Goal: Transaction & Acquisition: Subscribe to service/newsletter

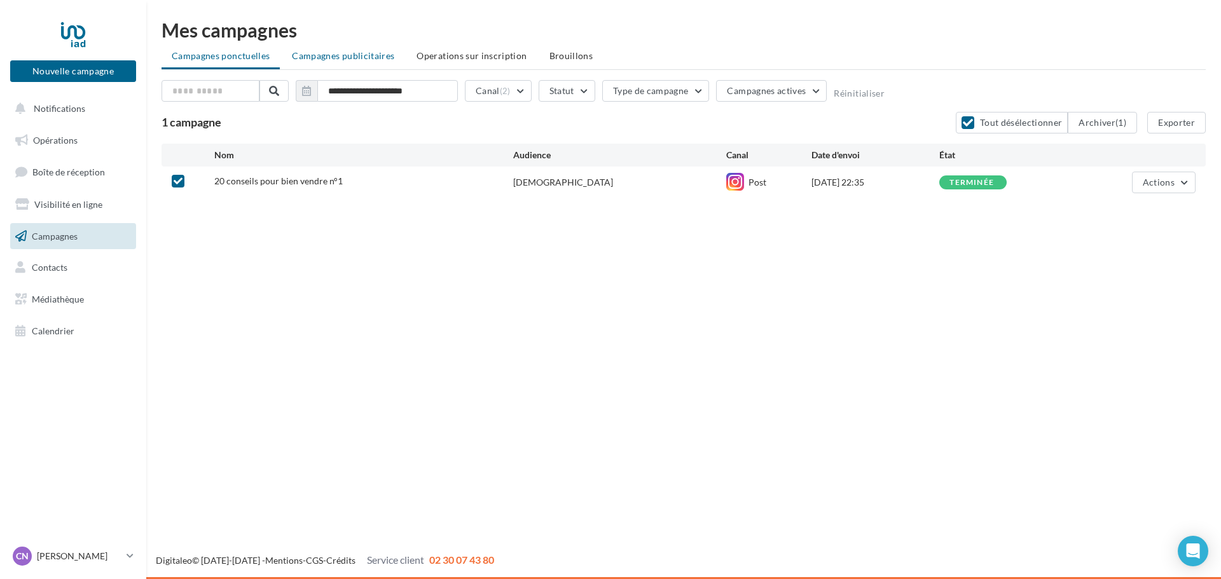
click at [320, 52] on span "Campagnes publicitaires" at bounding box center [343, 55] width 102 height 11
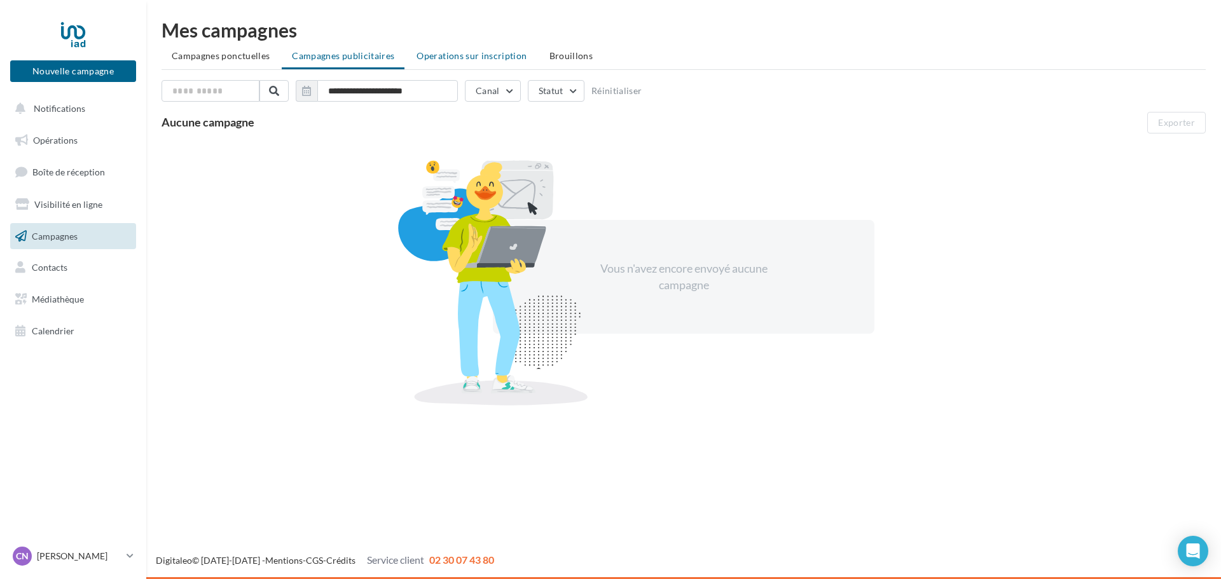
click at [481, 59] on span "Operations sur inscription" at bounding box center [471, 55] width 110 height 11
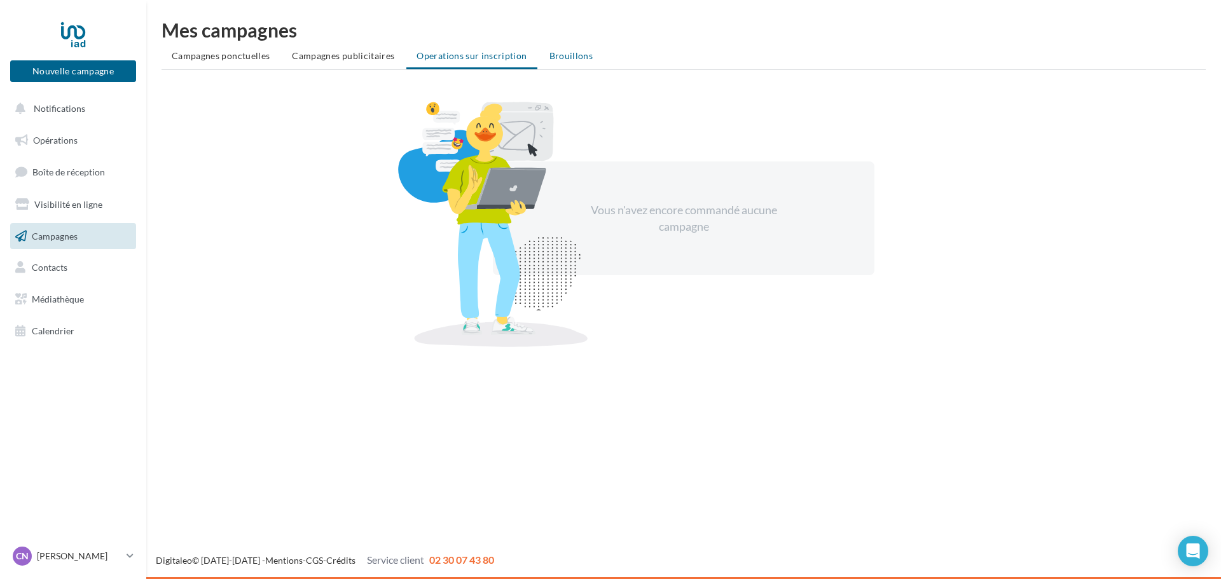
click at [559, 51] on span "Brouillons" at bounding box center [571, 55] width 44 height 11
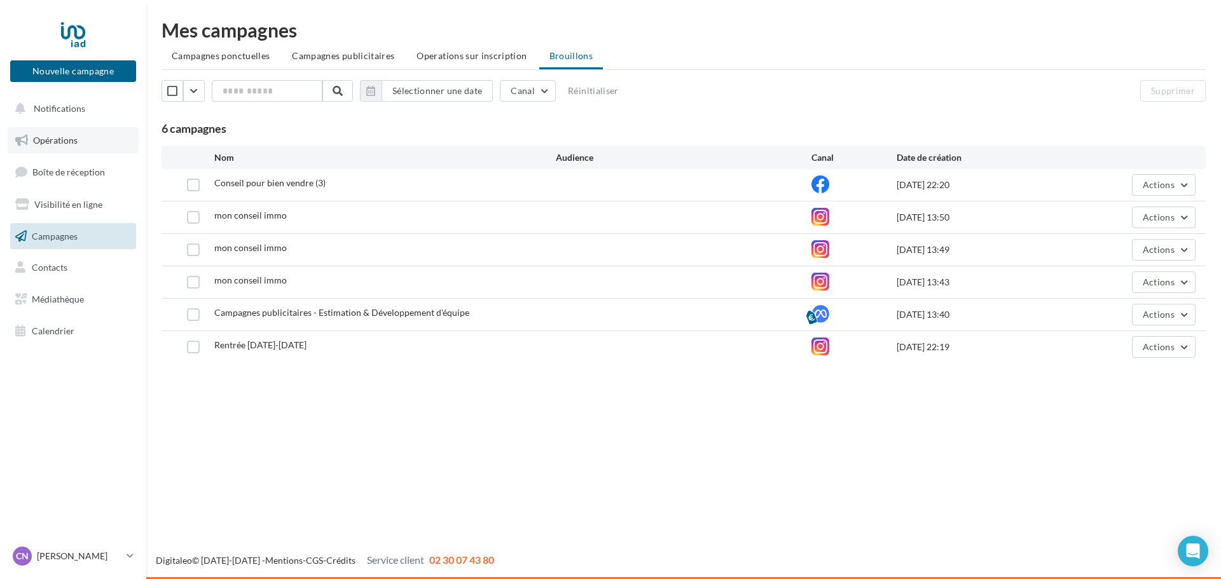
click at [37, 149] on link "Opérations" at bounding box center [73, 140] width 131 height 27
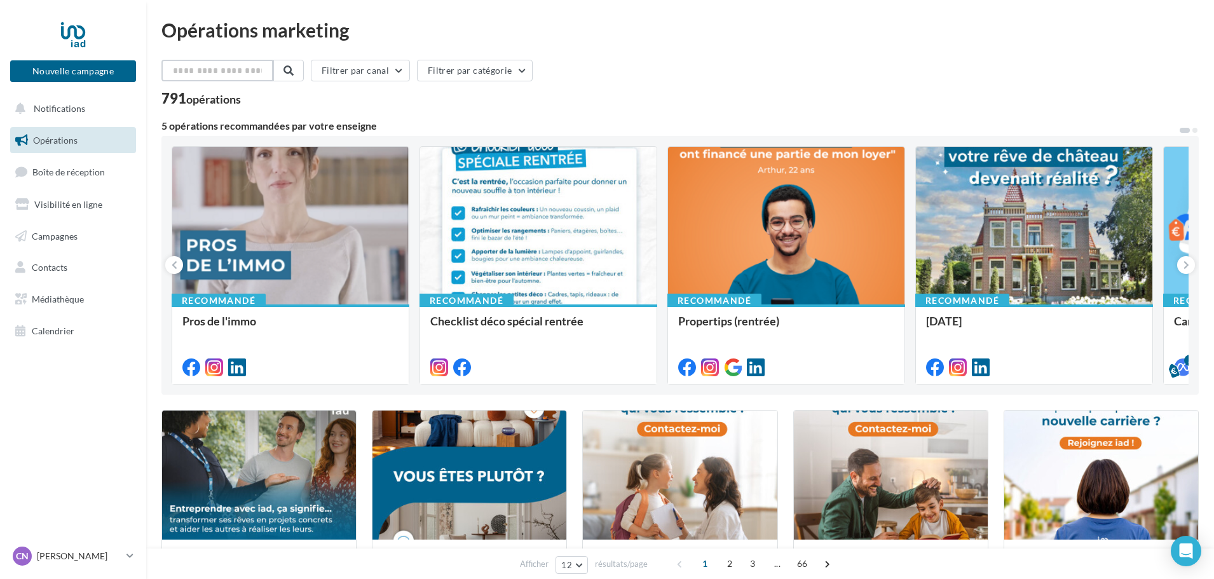
click at [218, 72] on input "text" at bounding box center [217, 71] width 112 height 22
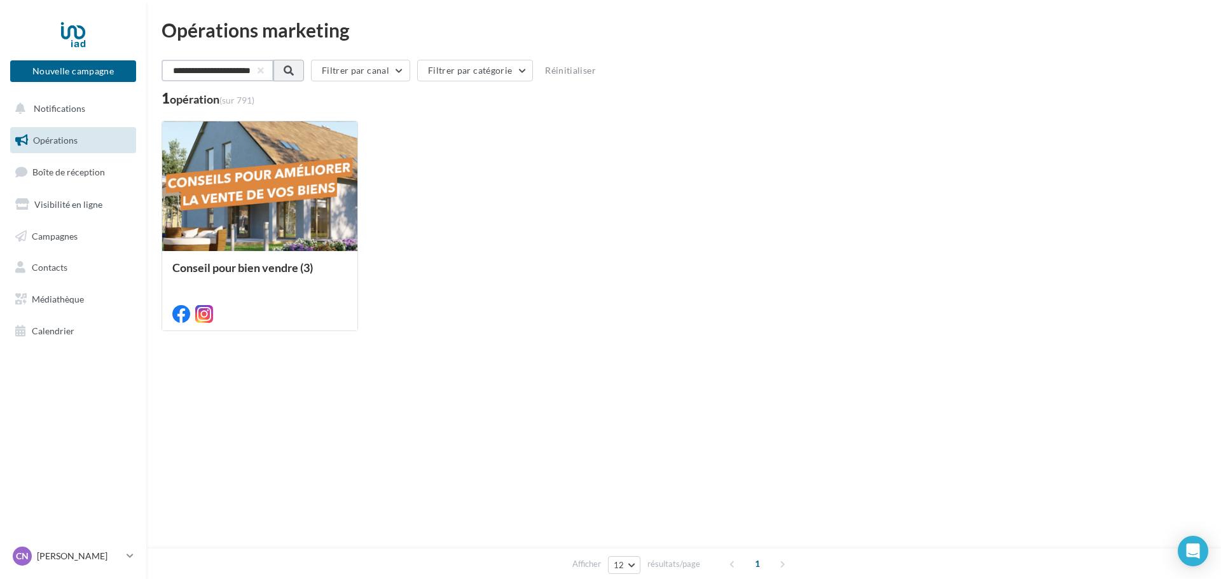
type input "**********"
click at [292, 70] on span at bounding box center [287, 70] width 10 height 10
click at [517, 69] on button "Filtrer par catégorie" at bounding box center [474, 71] width 116 height 22
click at [438, 130] on label at bounding box center [433, 133] width 13 height 13
click at [437, 163] on label at bounding box center [433, 160] width 13 height 13
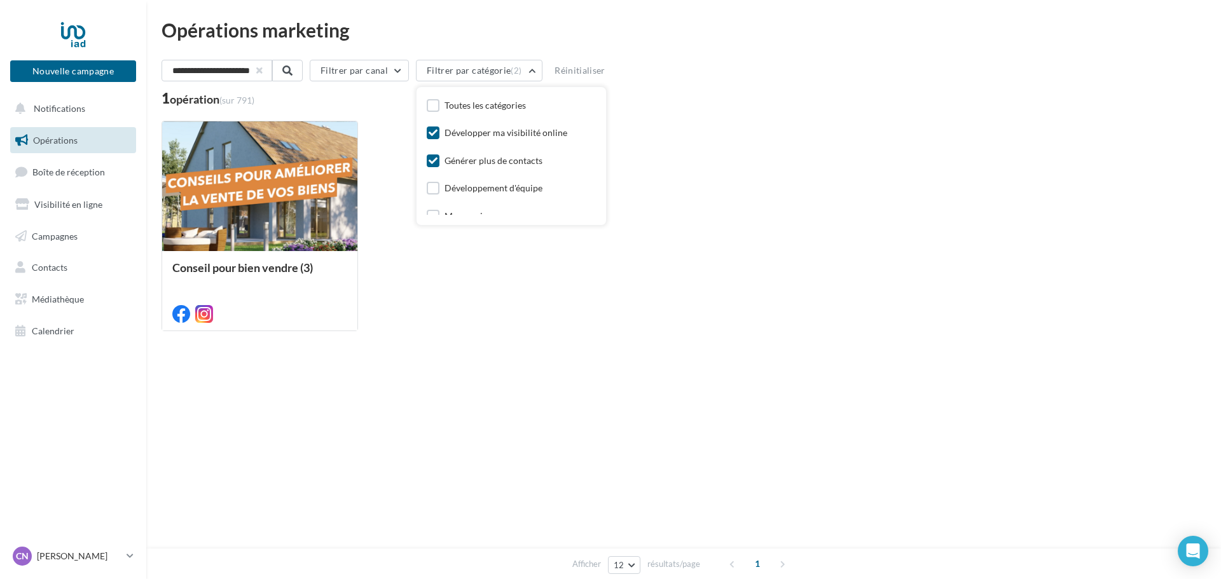
click at [262, 70] on button "button" at bounding box center [259, 70] width 5 height 5
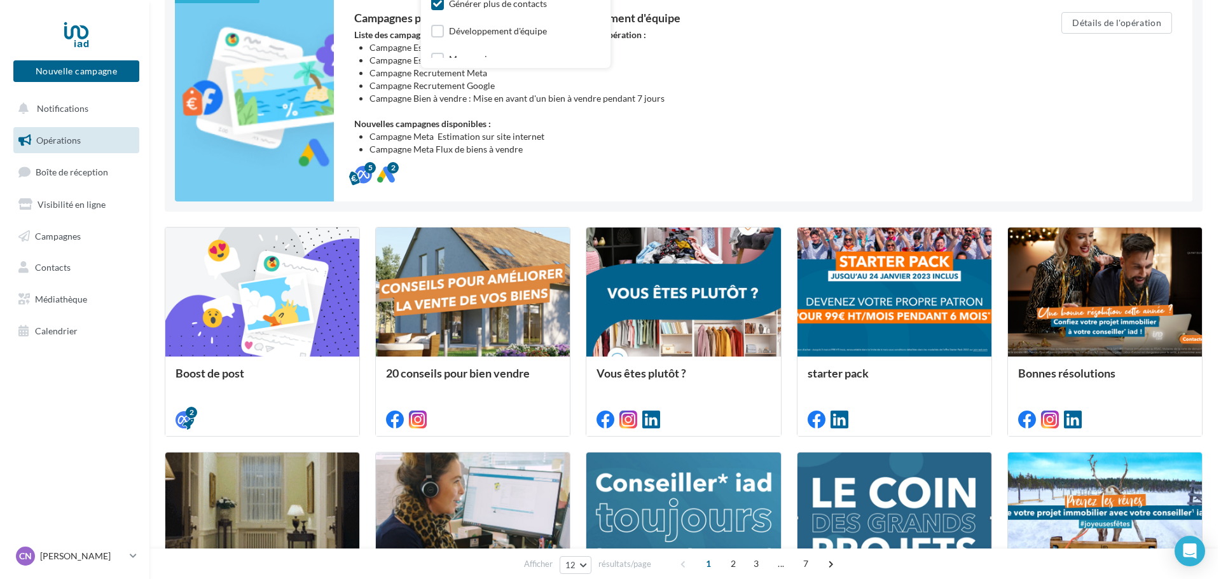
scroll to position [150, 0]
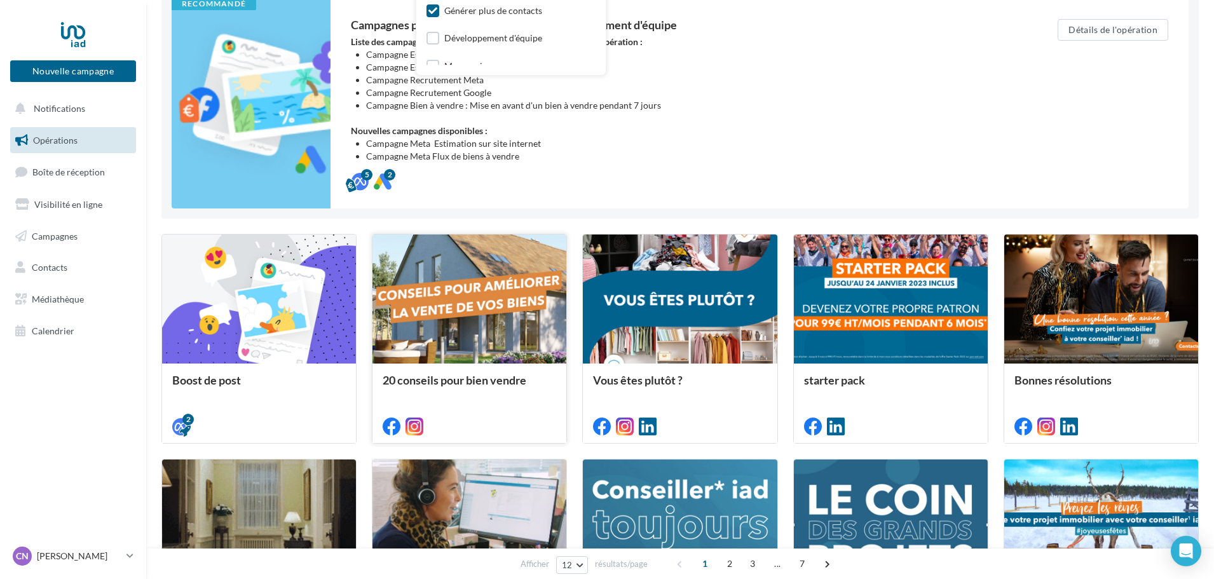
click at [448, 330] on div at bounding box center [470, 300] width 194 height 130
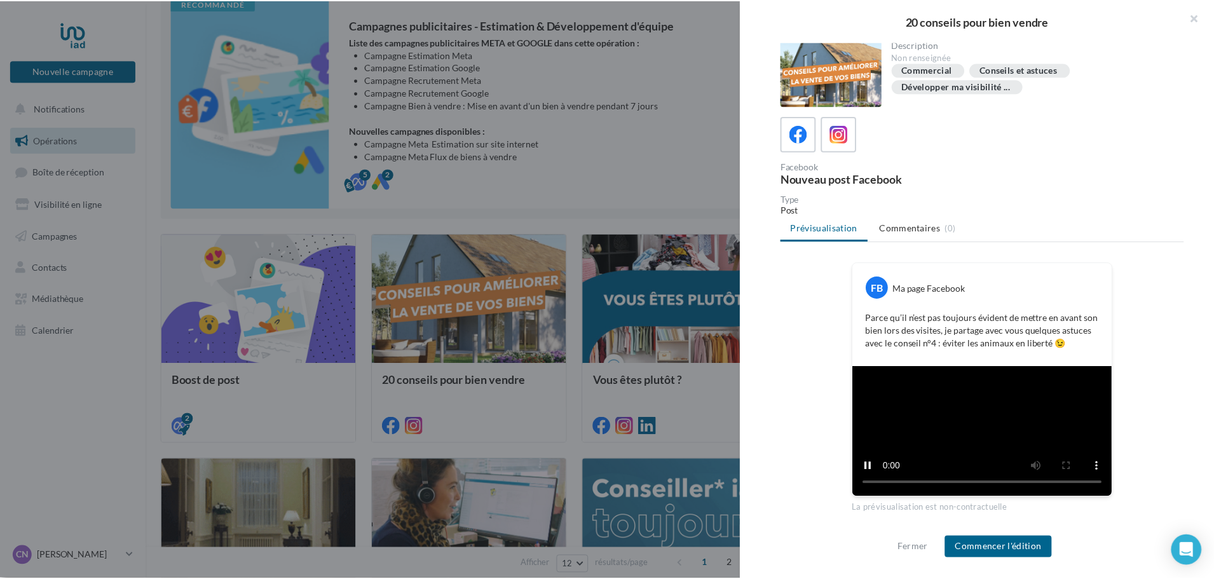
scroll to position [0, 0]
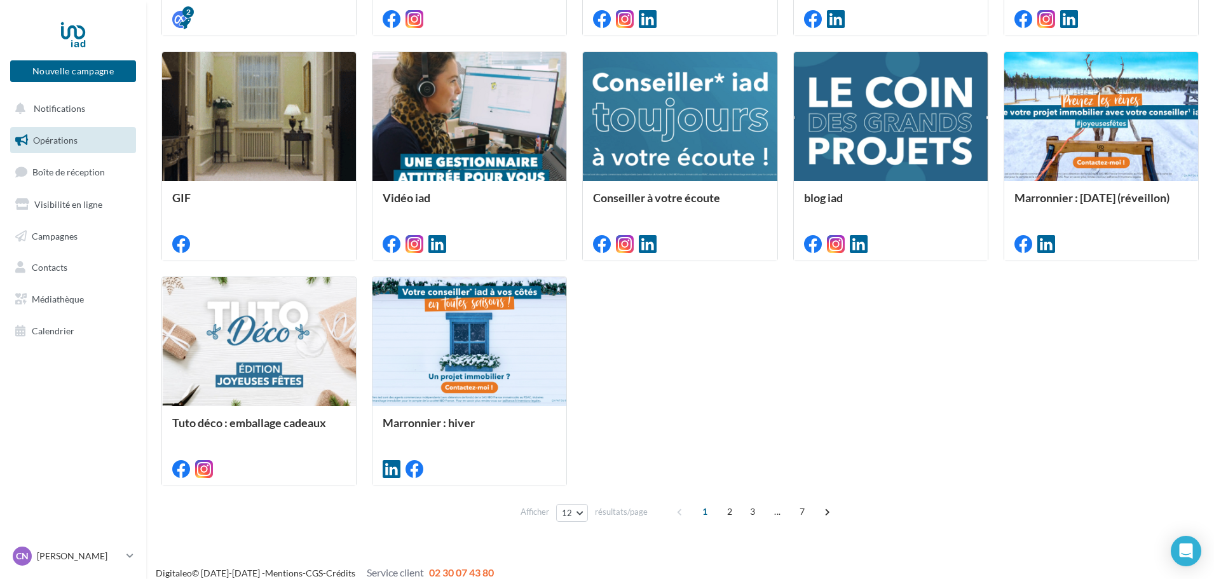
scroll to position [568, 0]
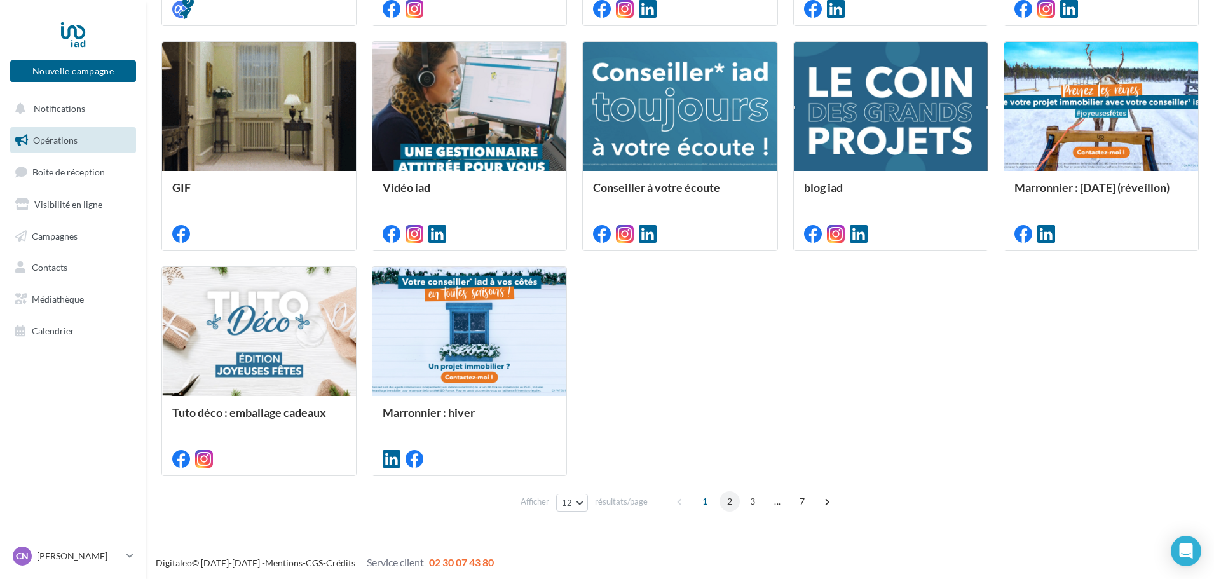
click at [730, 500] on span "2" at bounding box center [730, 501] width 20 height 20
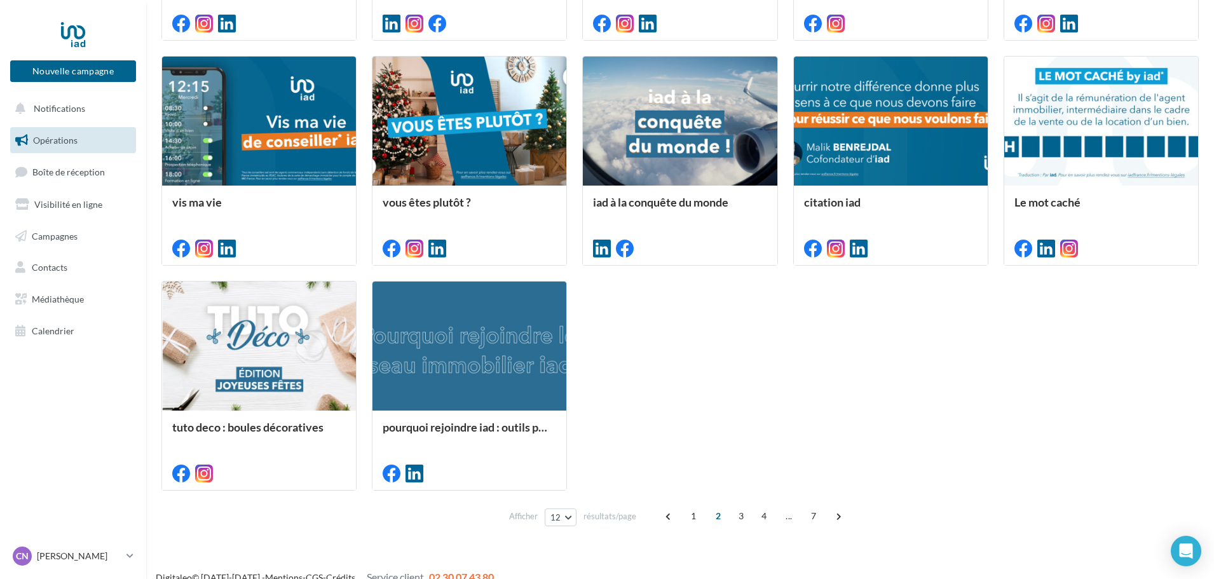
scroll to position [570, 0]
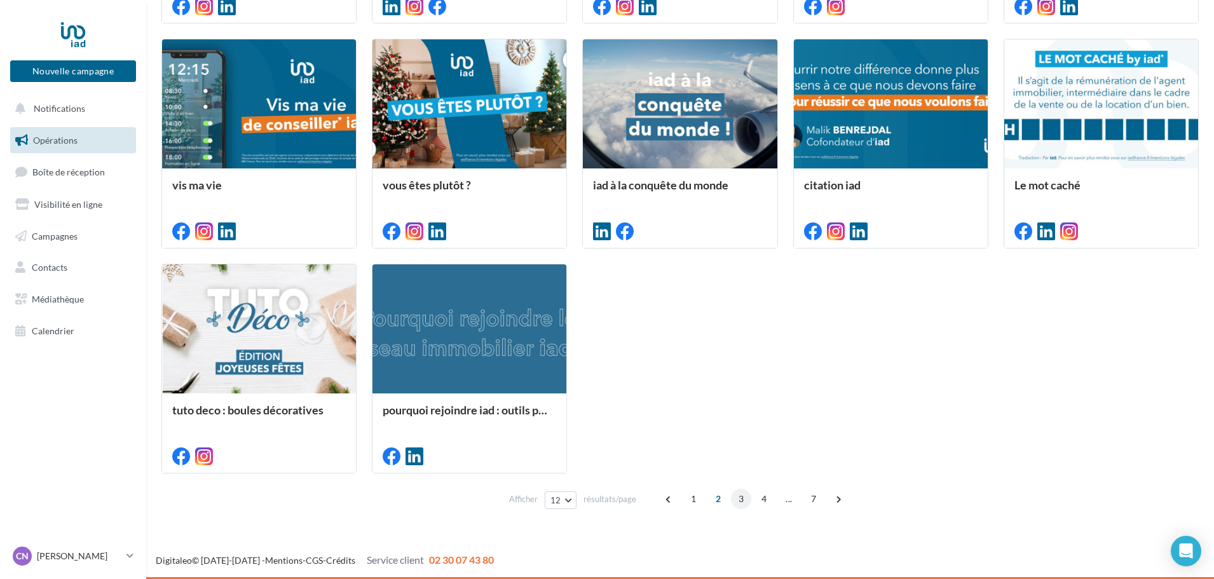
click at [739, 498] on span "3" at bounding box center [741, 499] width 20 height 20
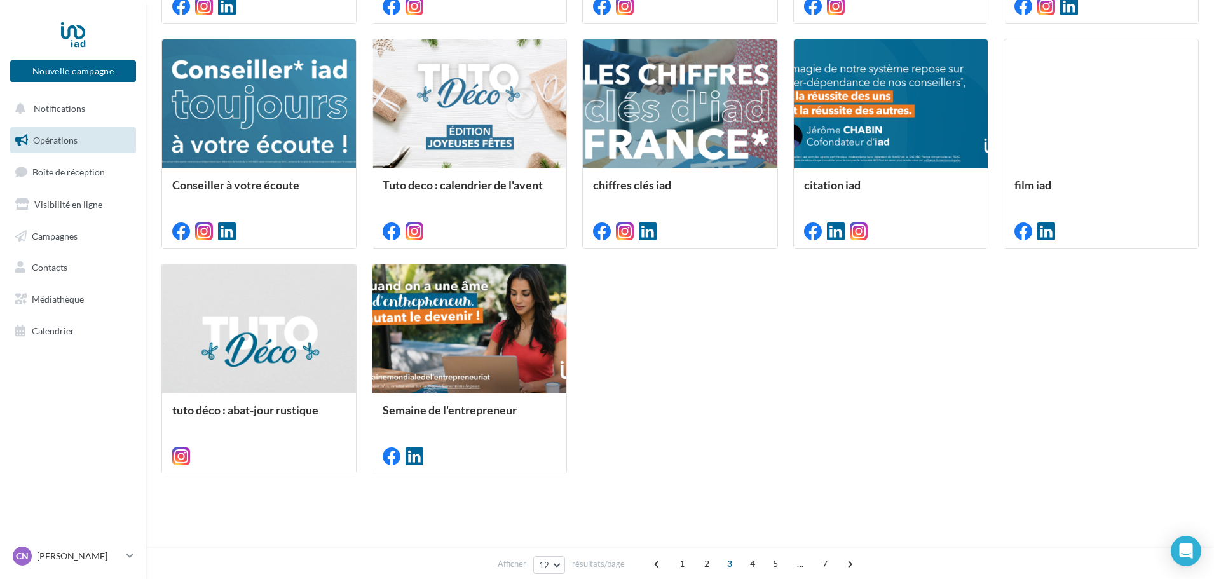
scroll to position [0, 0]
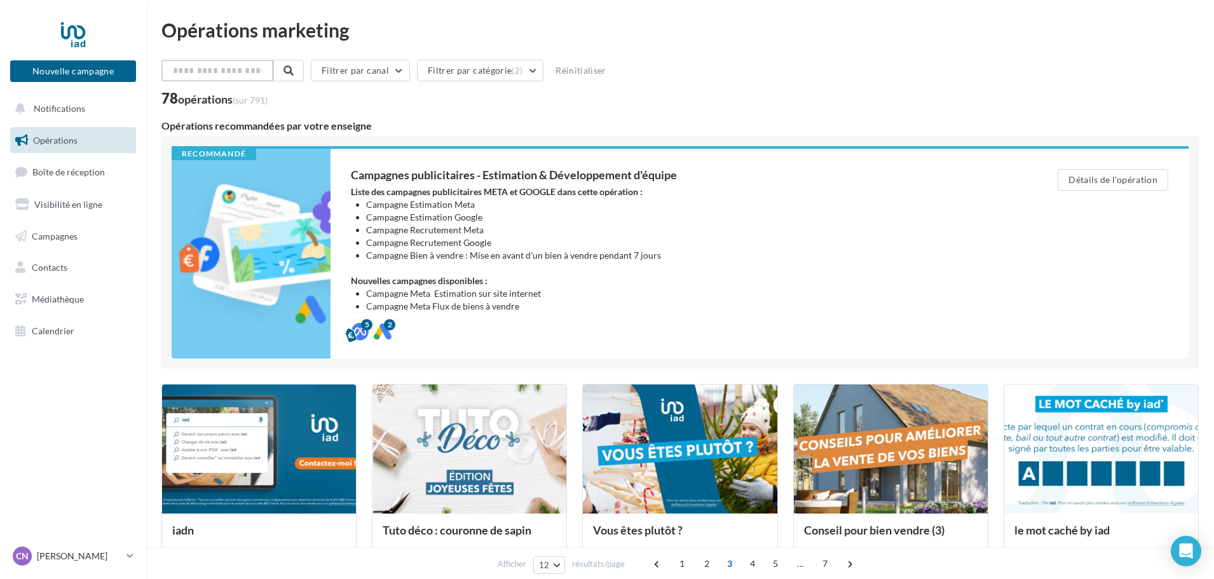
click at [250, 68] on input "text" at bounding box center [217, 71] width 112 height 22
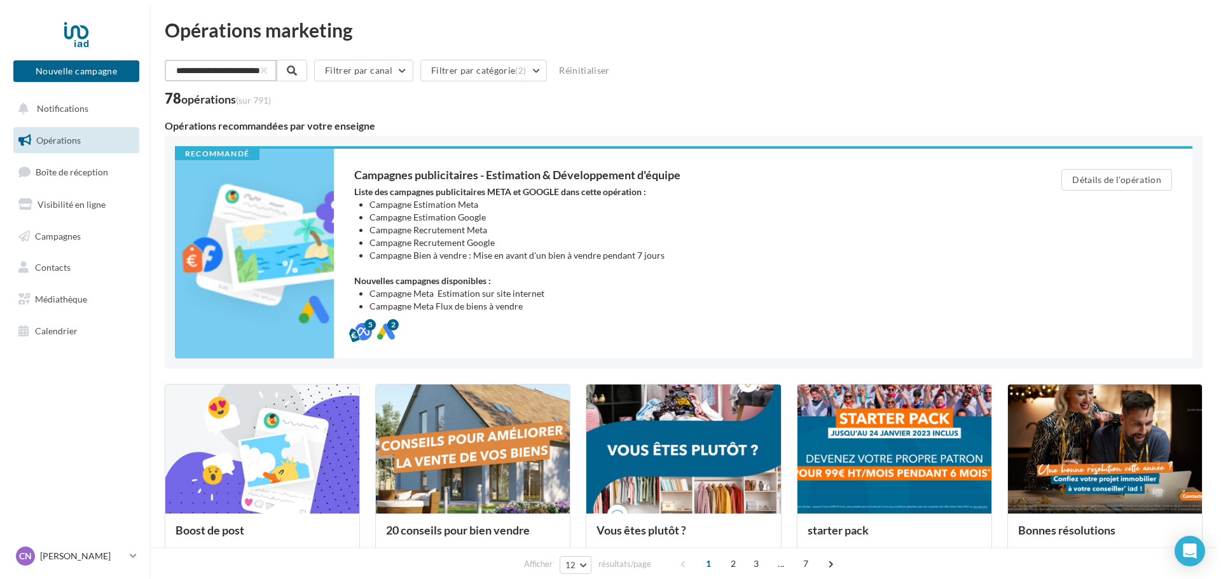
scroll to position [0, 5]
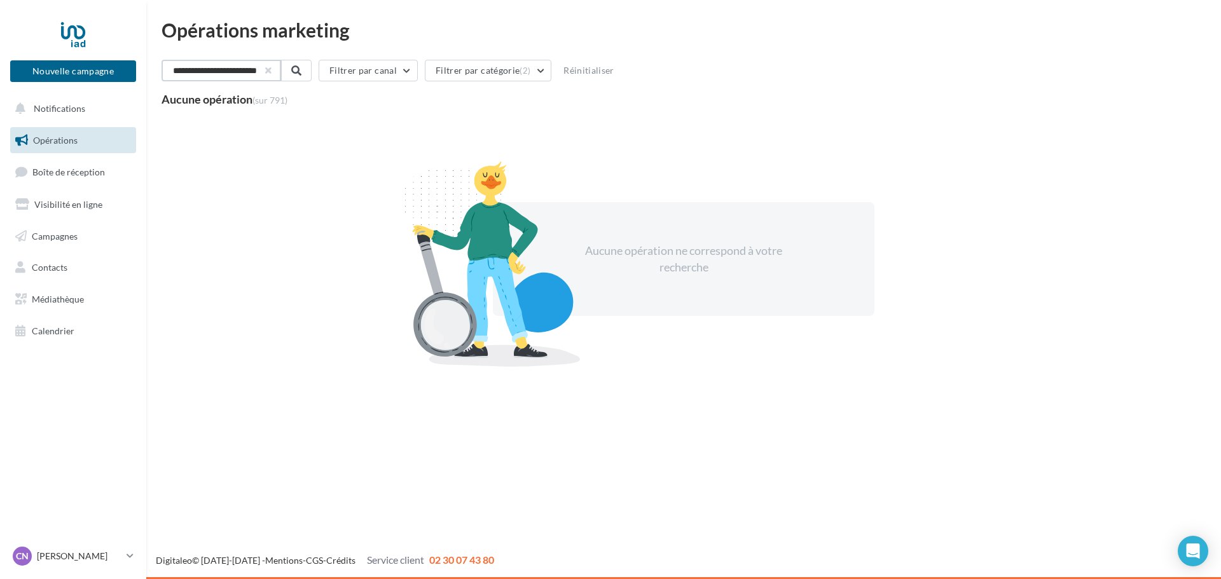
type input "**********"
click at [266, 70] on button "button" at bounding box center [268, 70] width 5 height 5
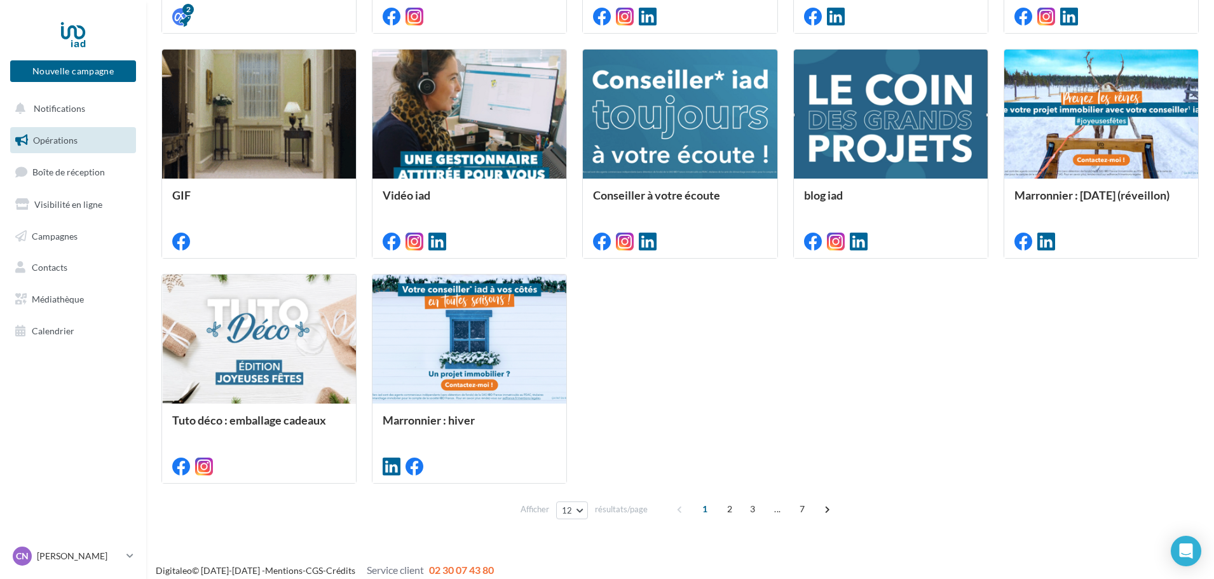
scroll to position [570, 0]
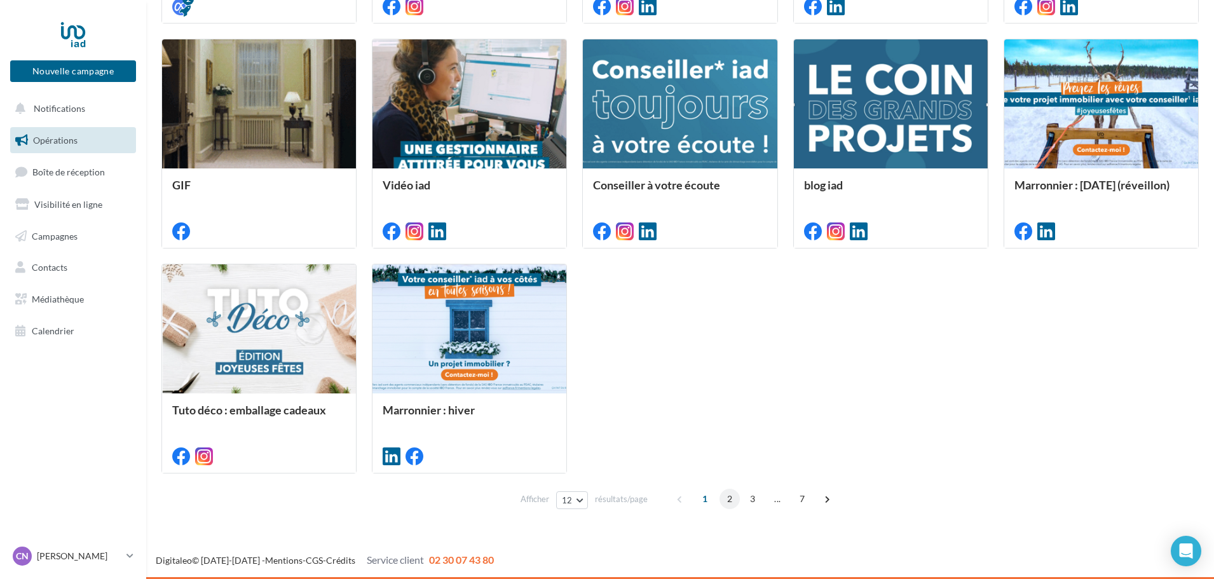
click at [729, 500] on span "2" at bounding box center [730, 499] width 20 height 20
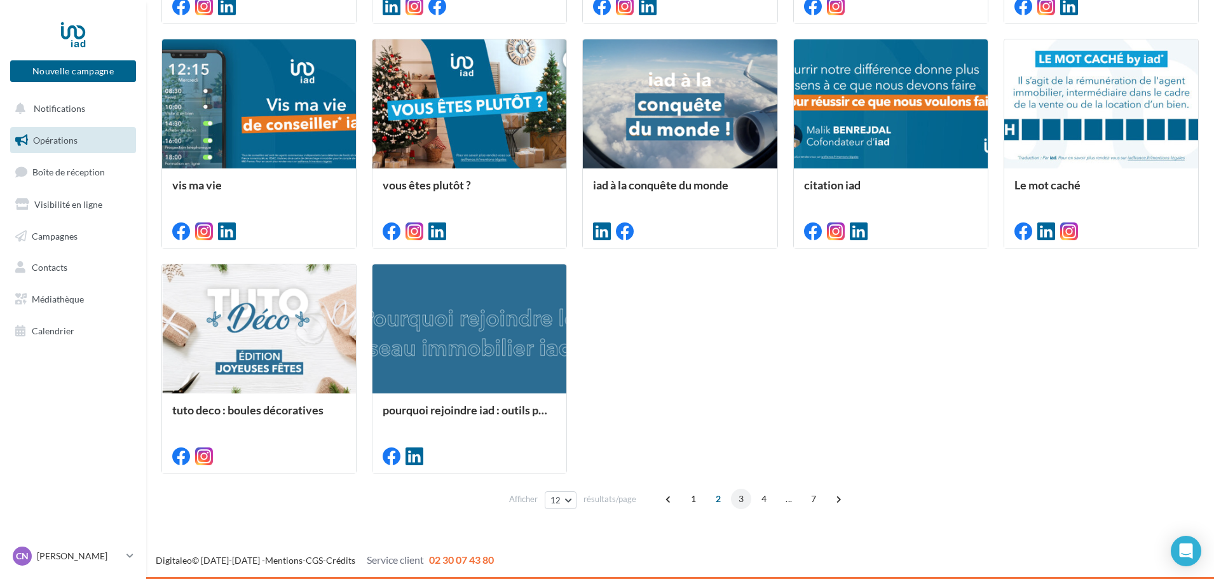
click at [738, 500] on span "3" at bounding box center [741, 499] width 20 height 20
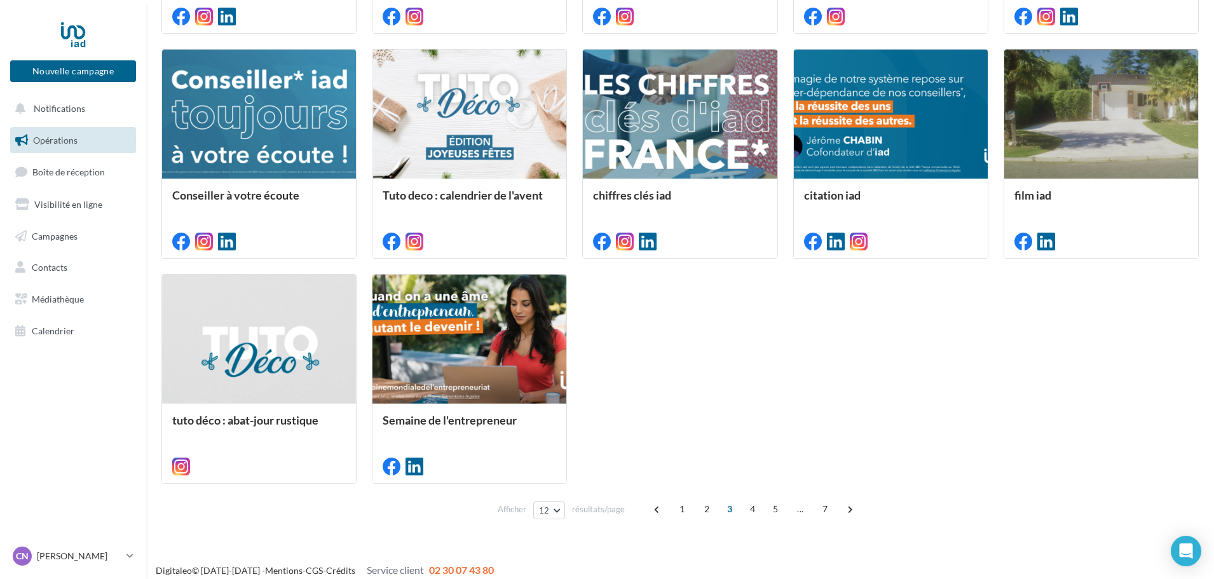
scroll to position [561, 0]
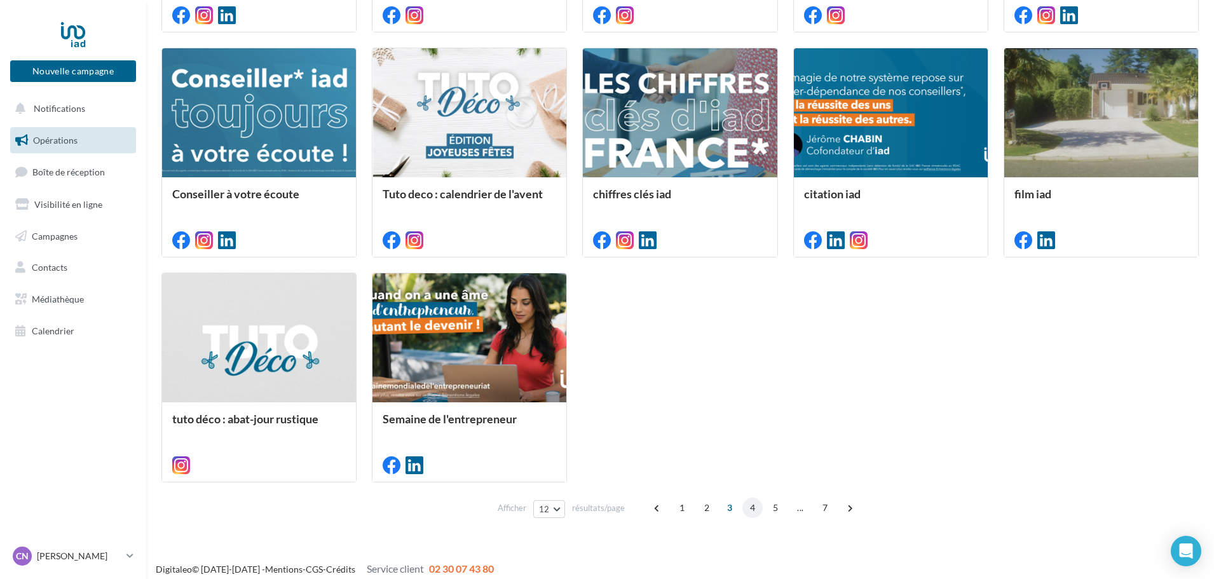
click at [749, 509] on span "4" at bounding box center [753, 508] width 20 height 20
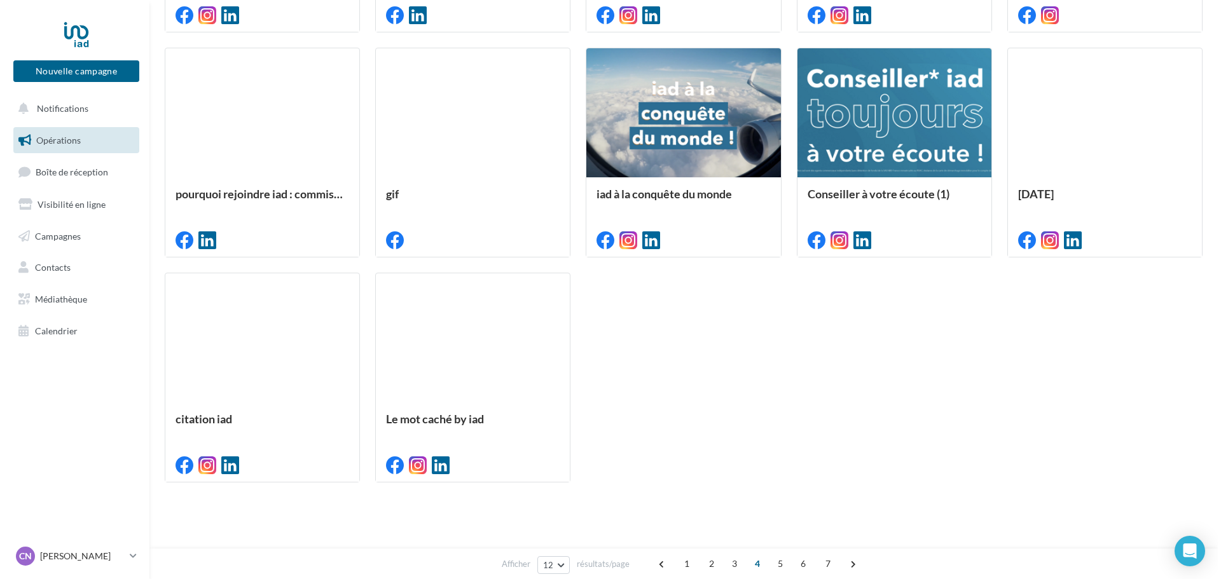
scroll to position [333, 0]
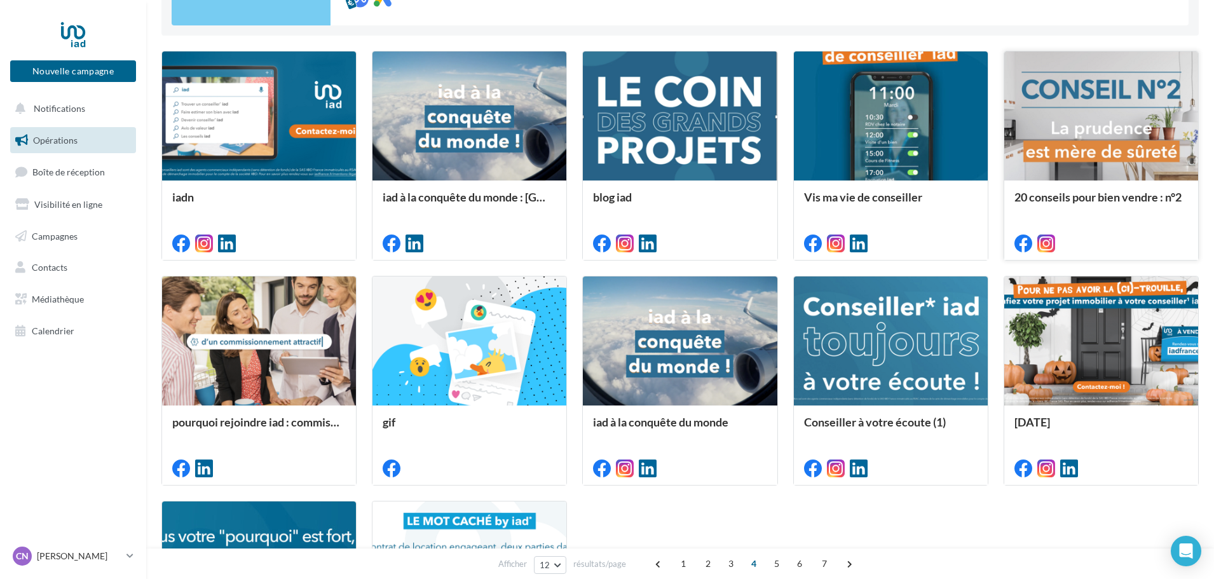
click at [1142, 132] on div at bounding box center [1102, 116] width 194 height 130
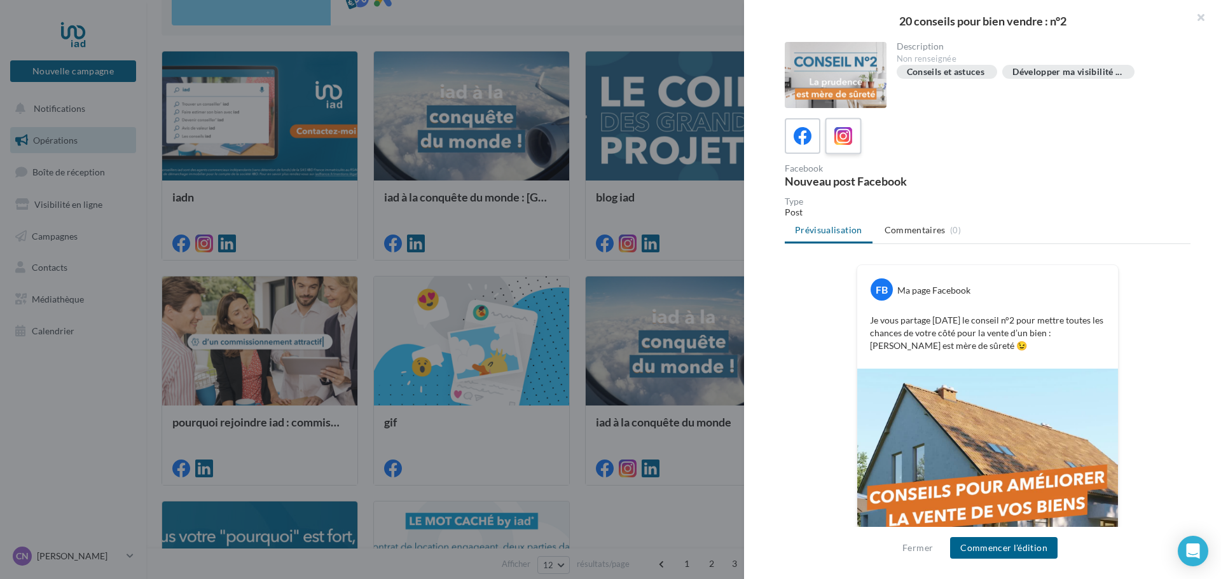
click at [851, 141] on icon at bounding box center [843, 136] width 18 height 18
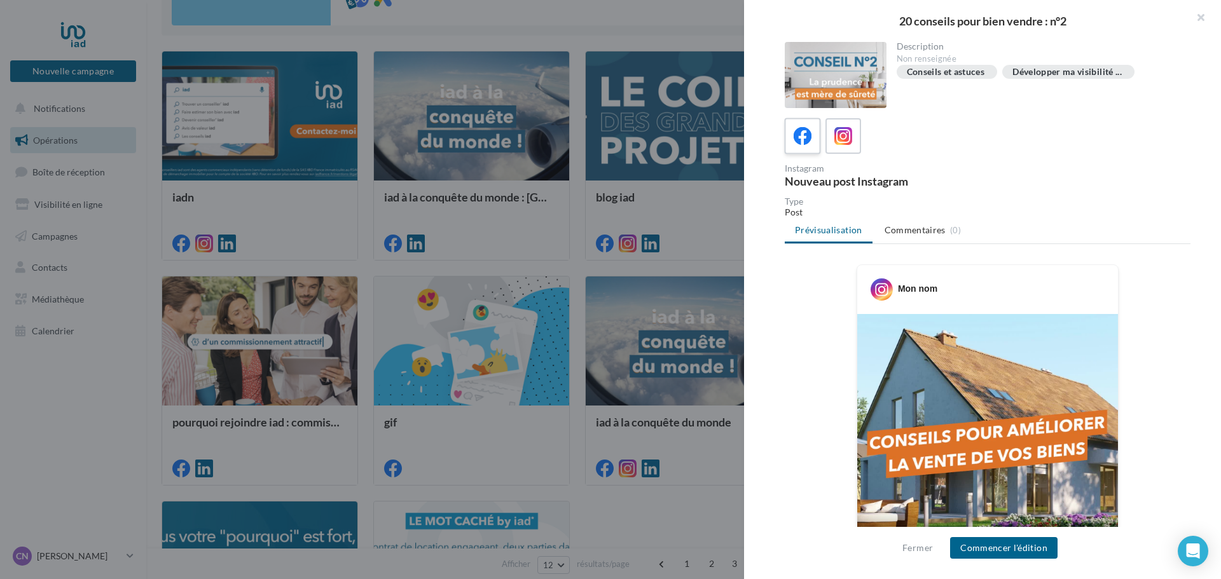
click at [804, 149] on label at bounding box center [802, 136] width 36 height 36
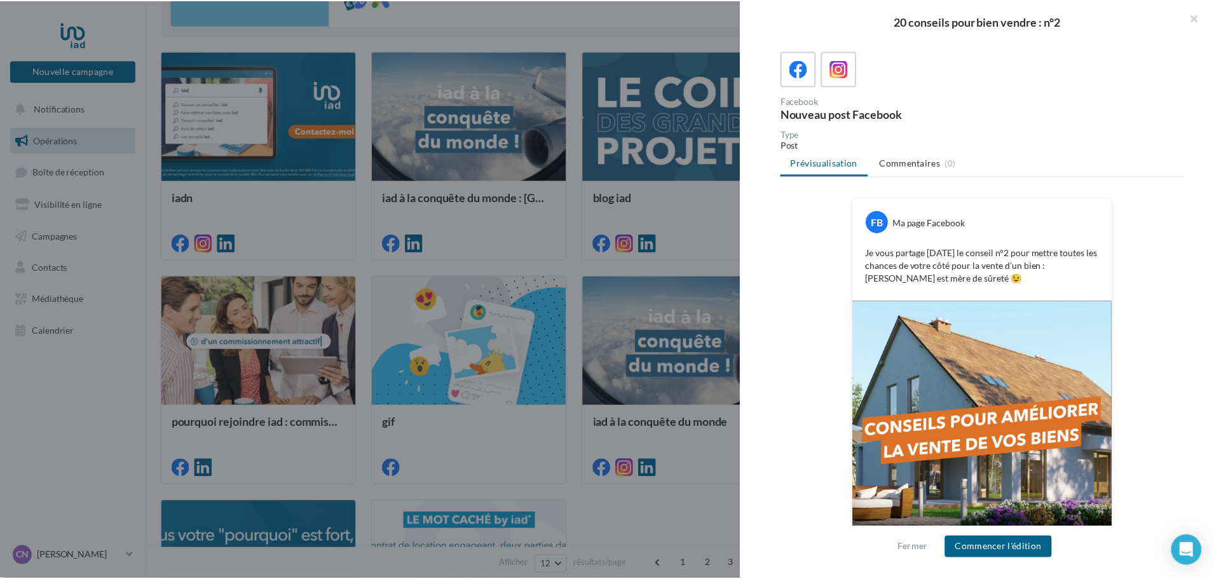
scroll to position [108, 0]
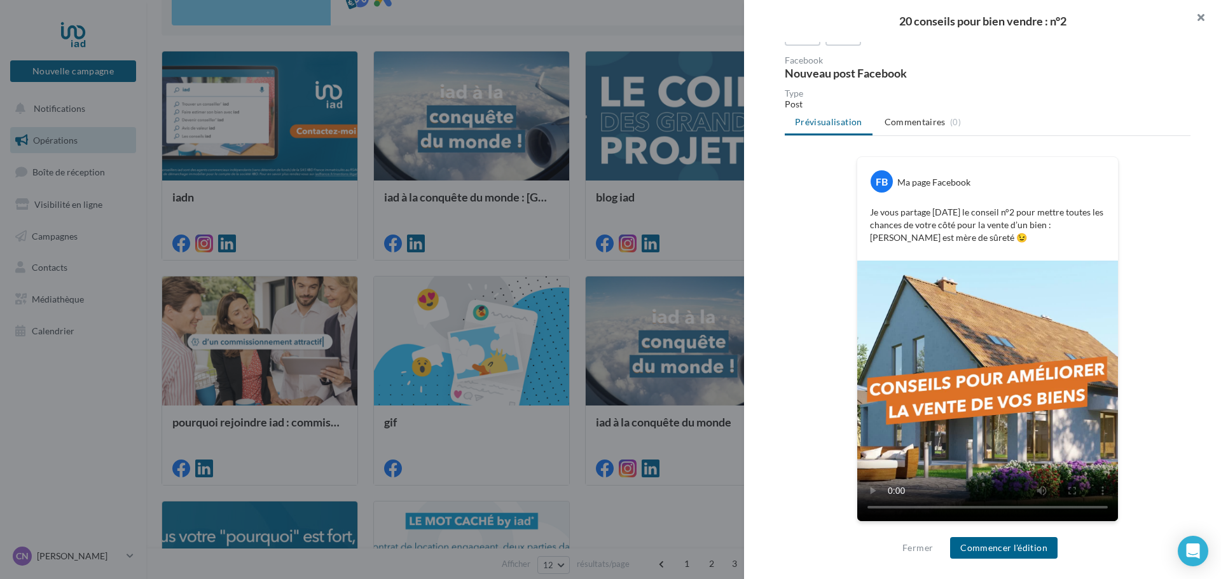
click at [1201, 13] on button "button" at bounding box center [1195, 19] width 51 height 38
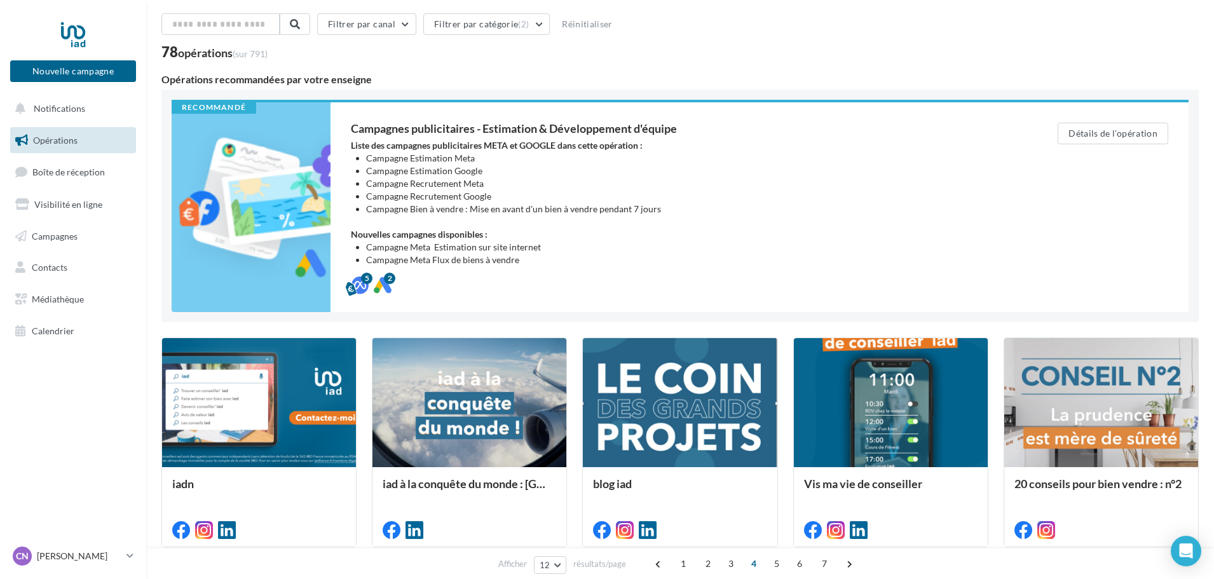
scroll to position [0, 0]
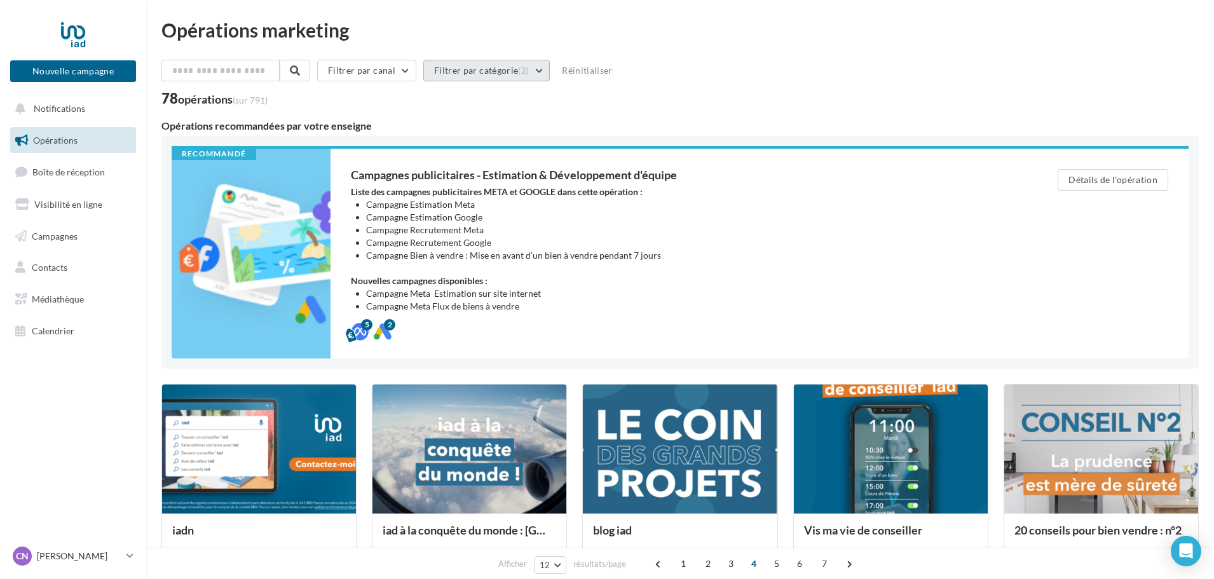
click at [539, 68] on button "Filtrer par catégorie (2)" at bounding box center [486, 71] width 127 height 22
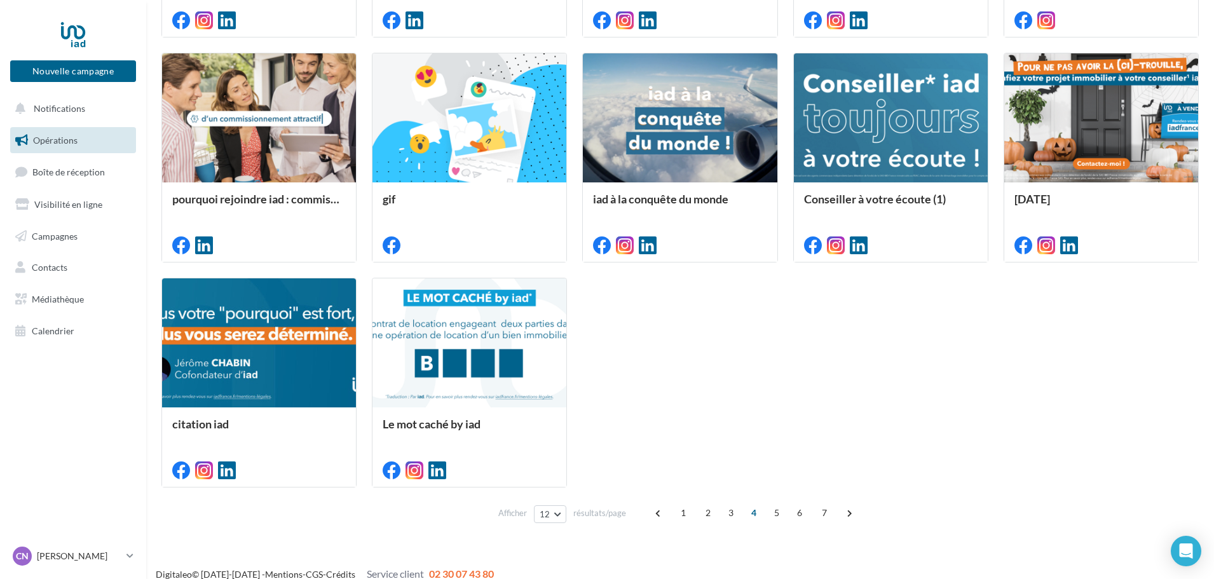
scroll to position [570, 0]
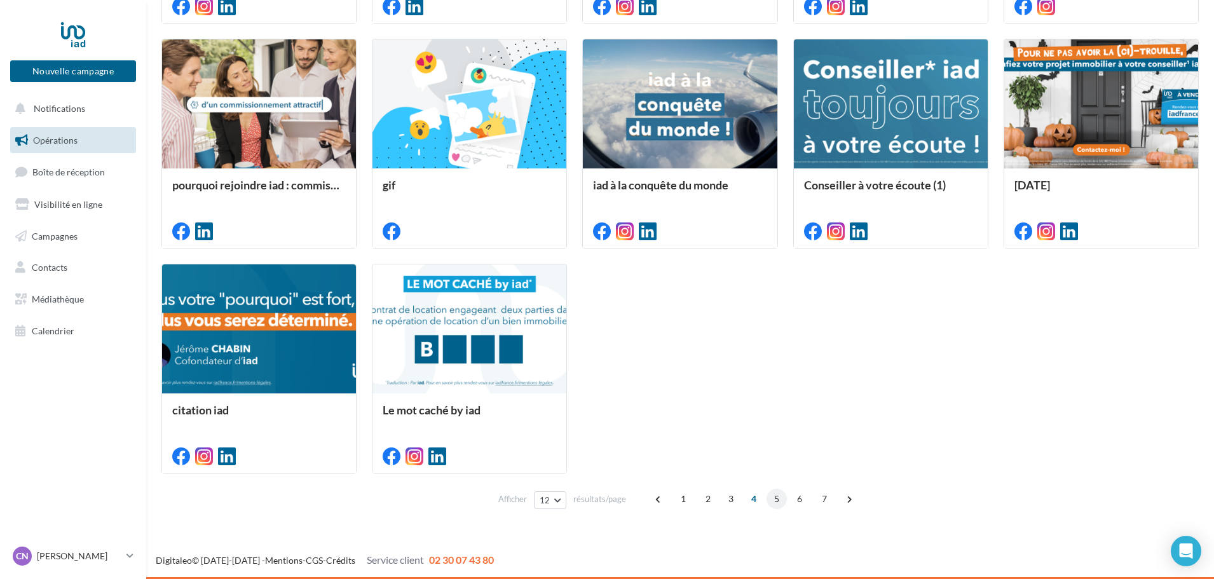
click at [772, 495] on span "5" at bounding box center [777, 499] width 20 height 20
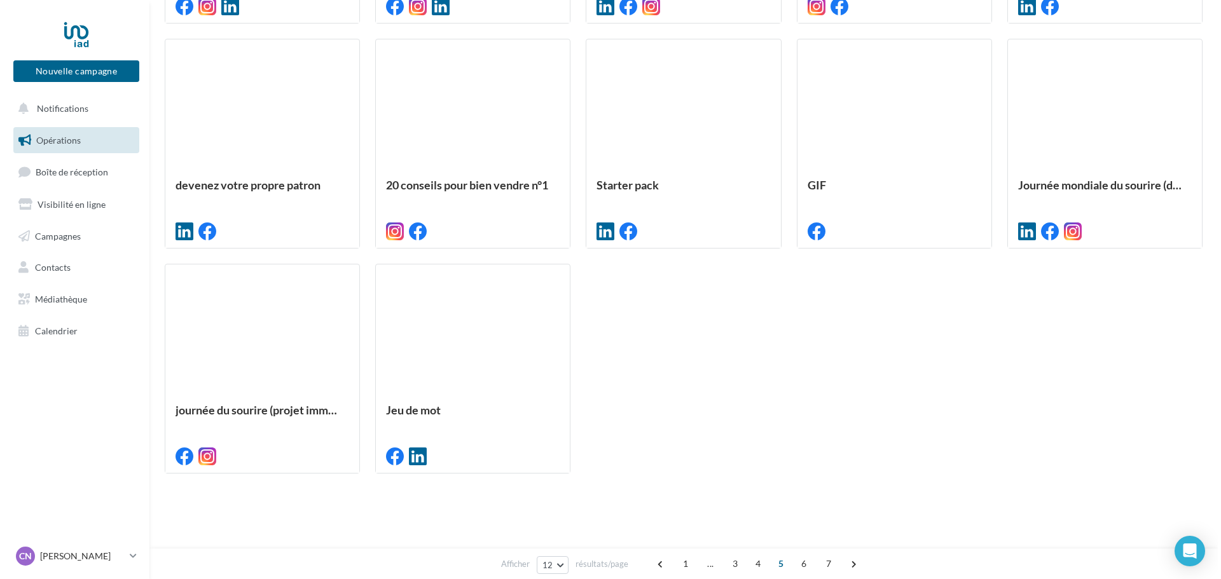
scroll to position [333, 0]
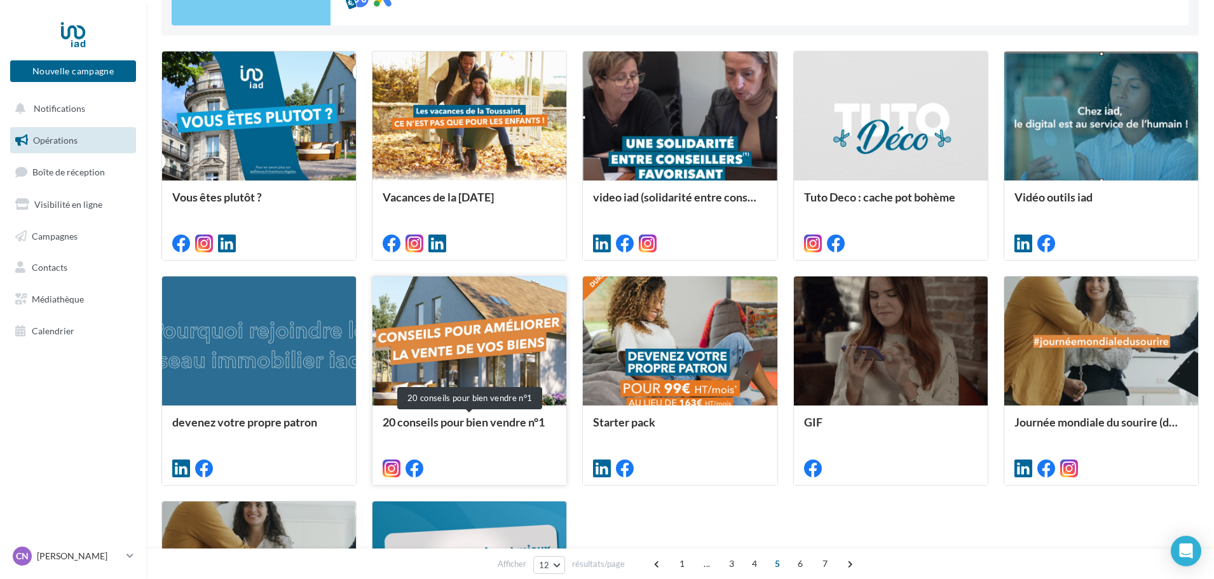
click at [471, 430] on div "20 conseils pour bien vendre n°1" at bounding box center [470, 428] width 174 height 25
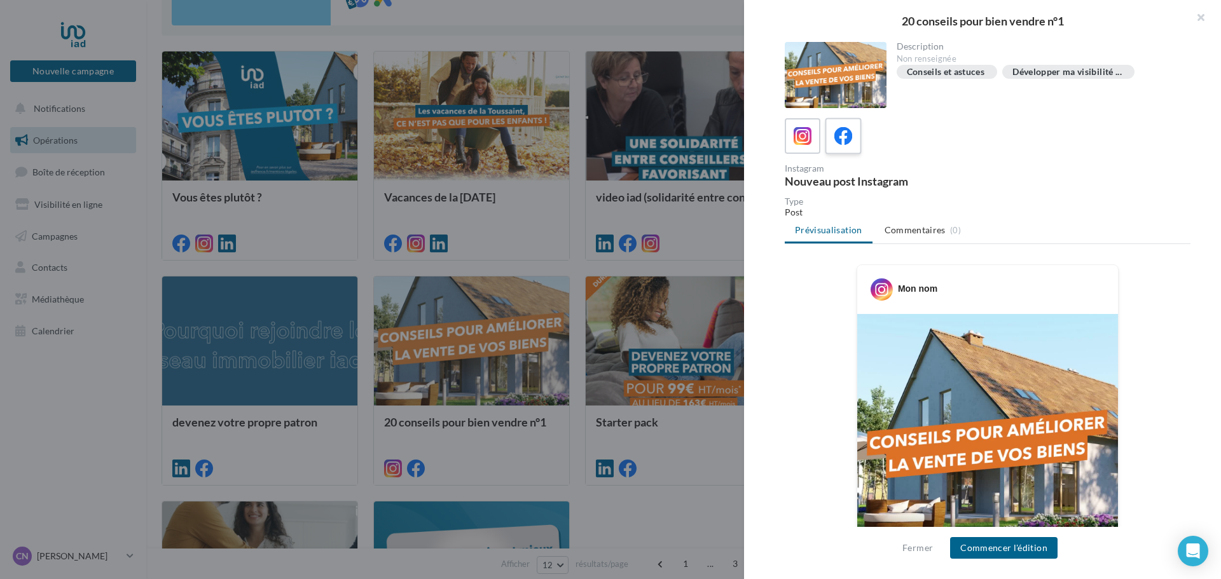
click at [851, 134] on icon at bounding box center [843, 136] width 18 height 18
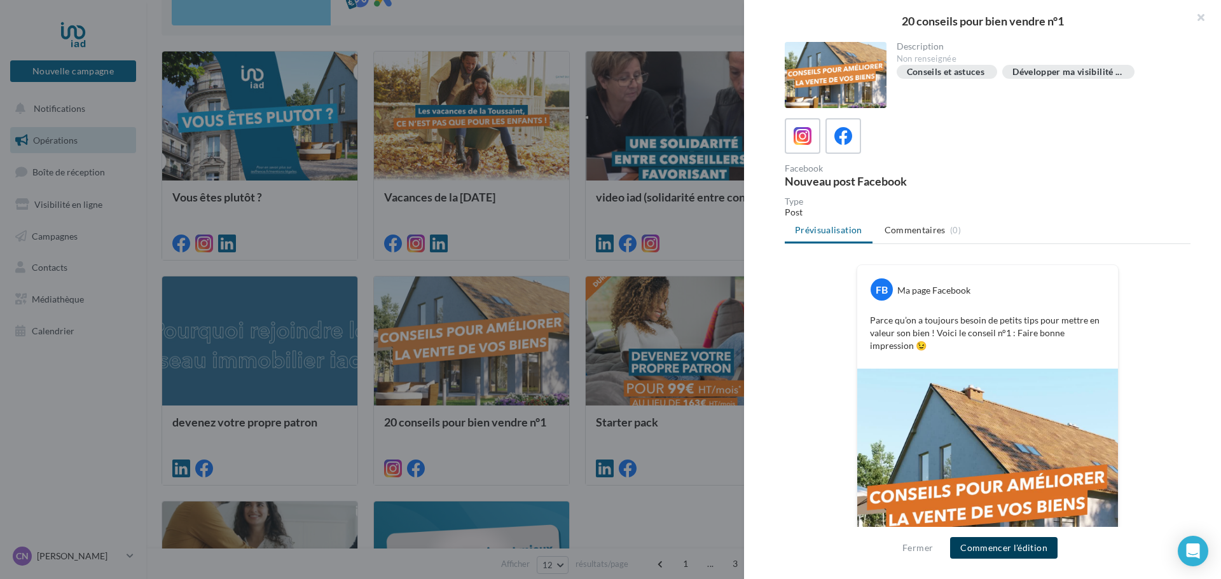
click at [996, 542] on button "Commencer l'édition" at bounding box center [1003, 548] width 107 height 22
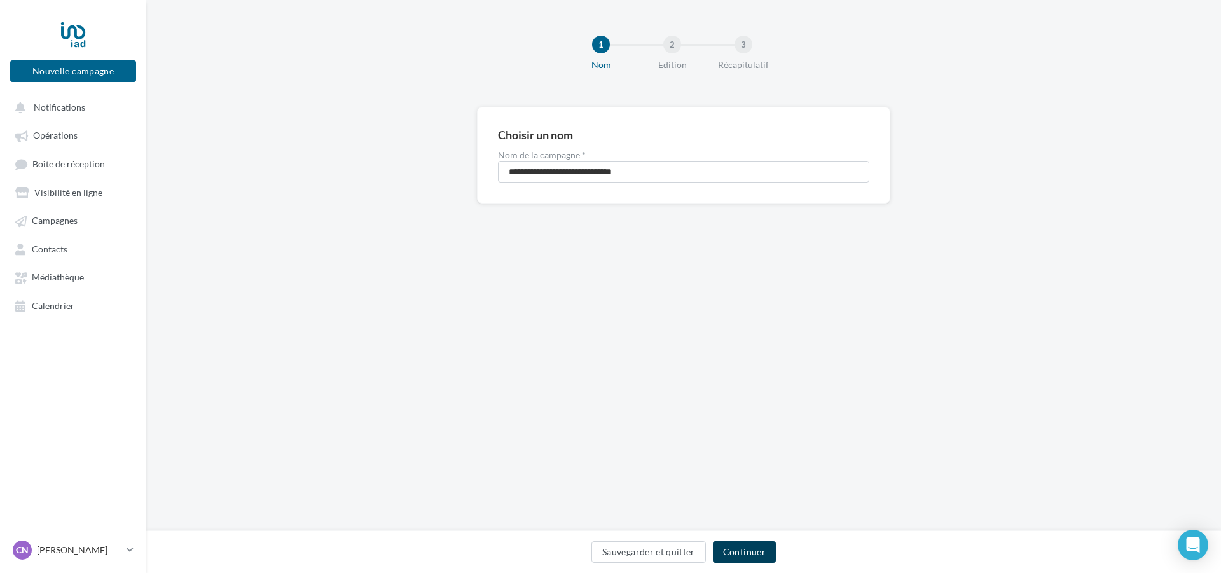
click at [742, 551] on button "Continuer" at bounding box center [744, 552] width 63 height 22
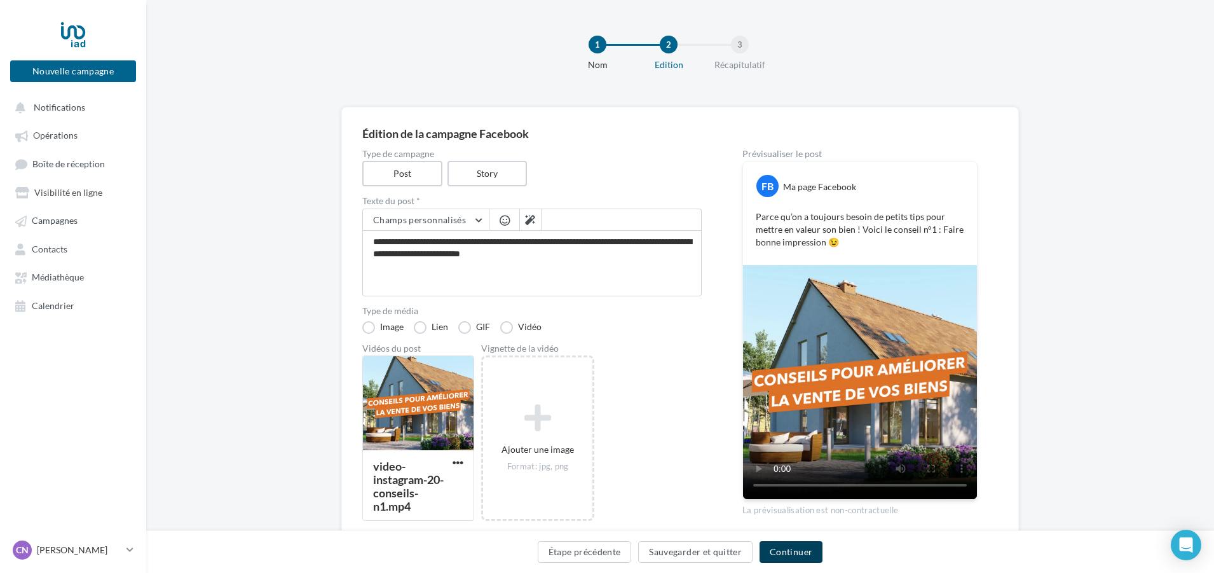
click at [795, 555] on button "Continuer" at bounding box center [791, 552] width 63 height 22
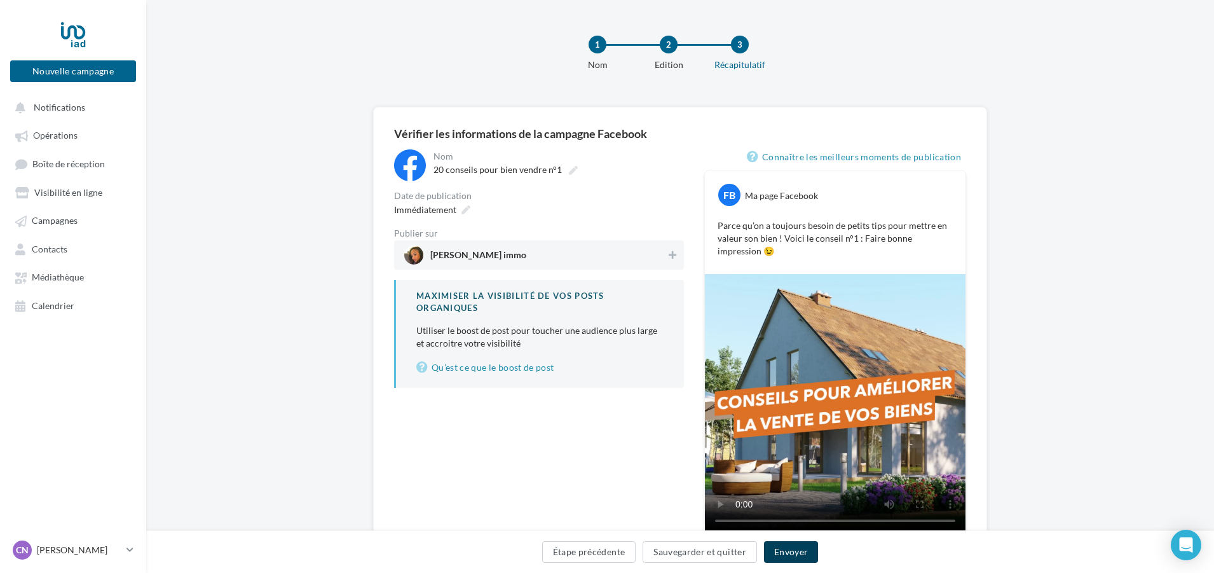
click at [785, 553] on button "Envoyer" at bounding box center [791, 552] width 54 height 22
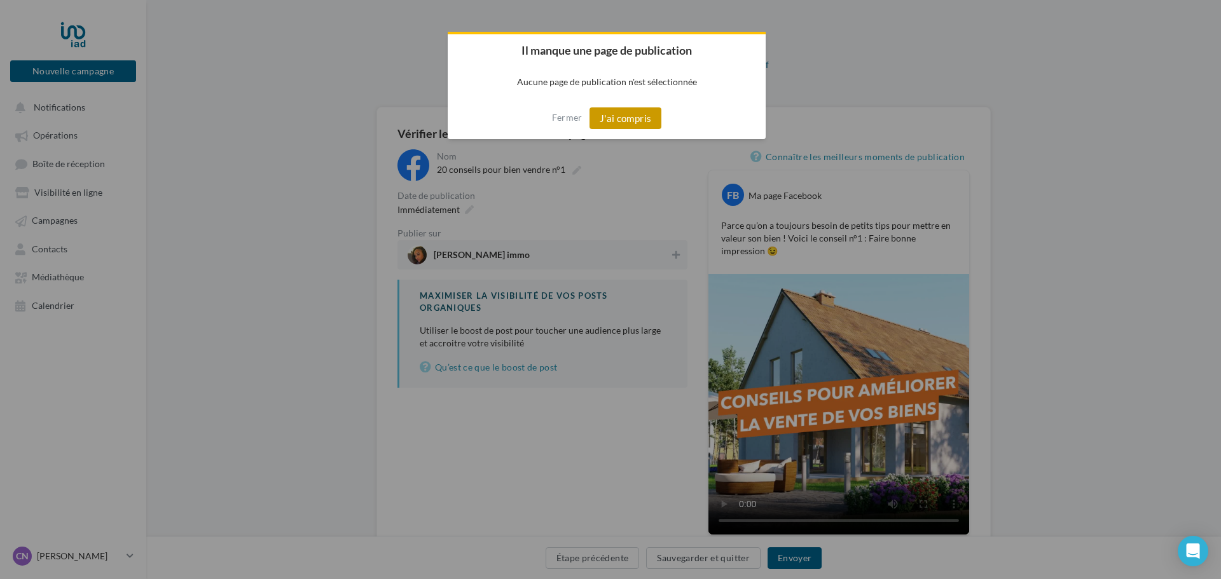
click at [612, 120] on button "J'ai compris" at bounding box center [625, 118] width 72 height 22
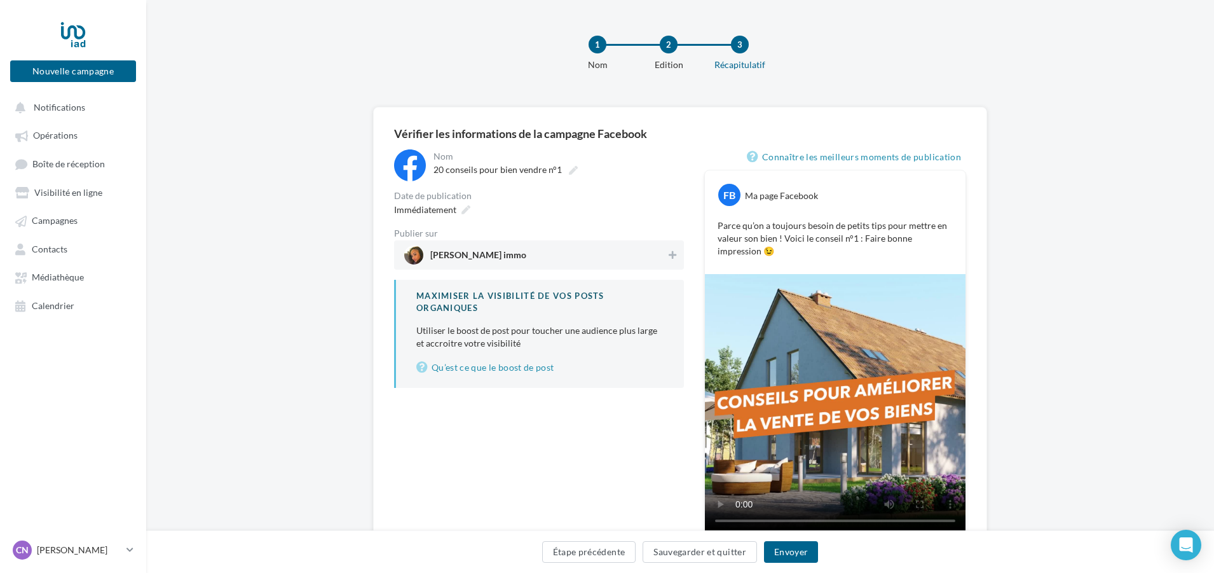
click at [581, 261] on span "Christelle Nitu-bila immo" at bounding box center [535, 254] width 262 height 19
click at [793, 554] on button "Envoyer" at bounding box center [791, 552] width 54 height 22
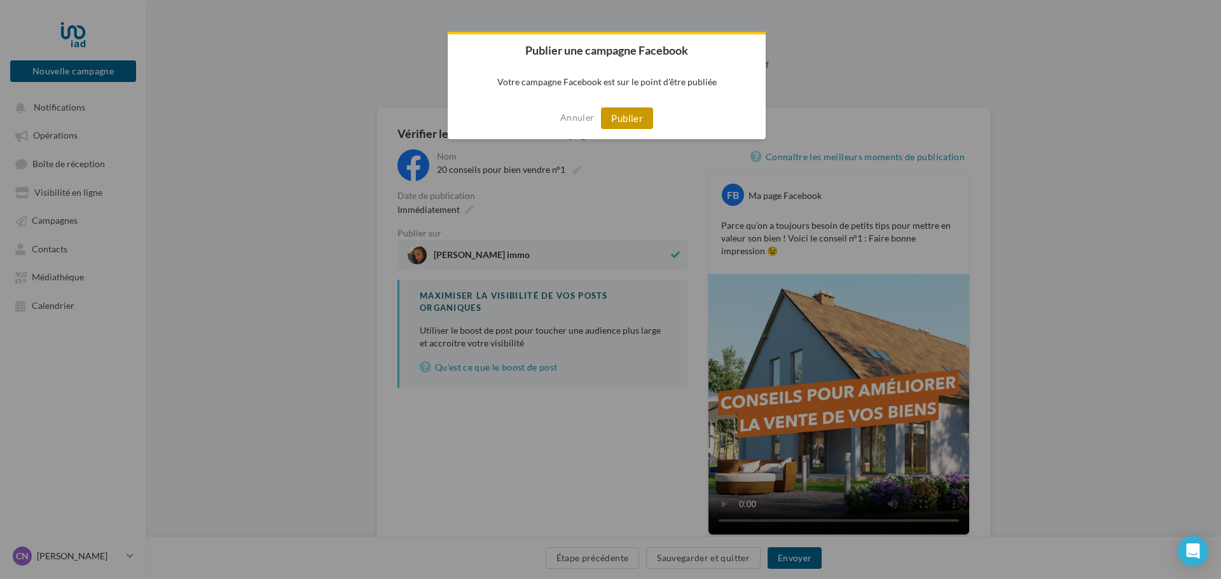
click at [629, 110] on button "Publier" at bounding box center [627, 118] width 52 height 22
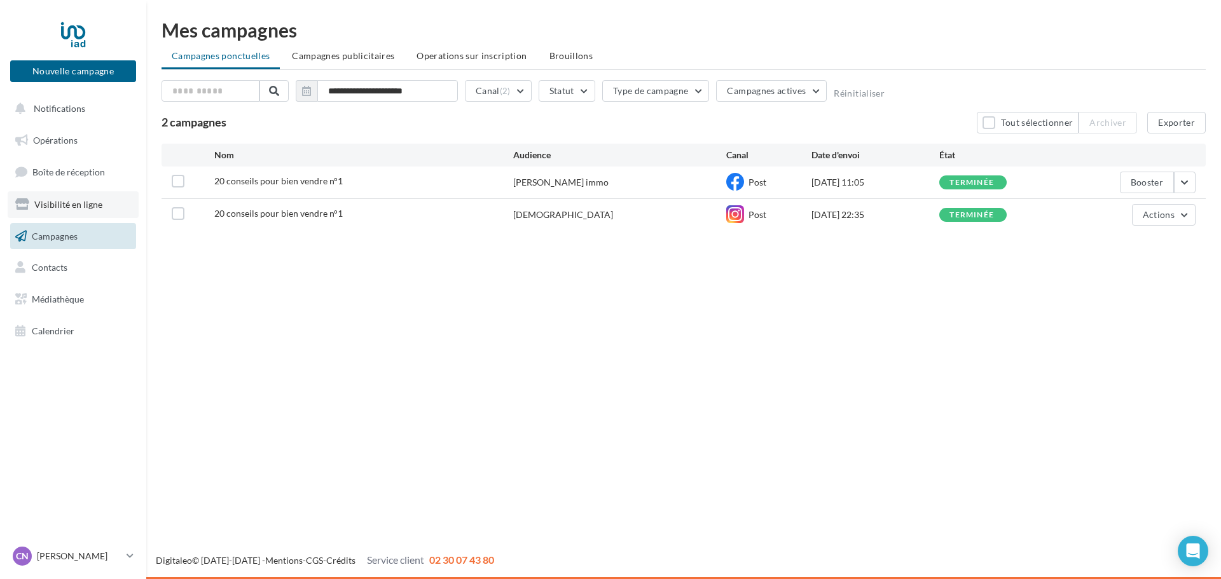
click at [76, 205] on span "Visibilité en ligne" at bounding box center [68, 204] width 68 height 11
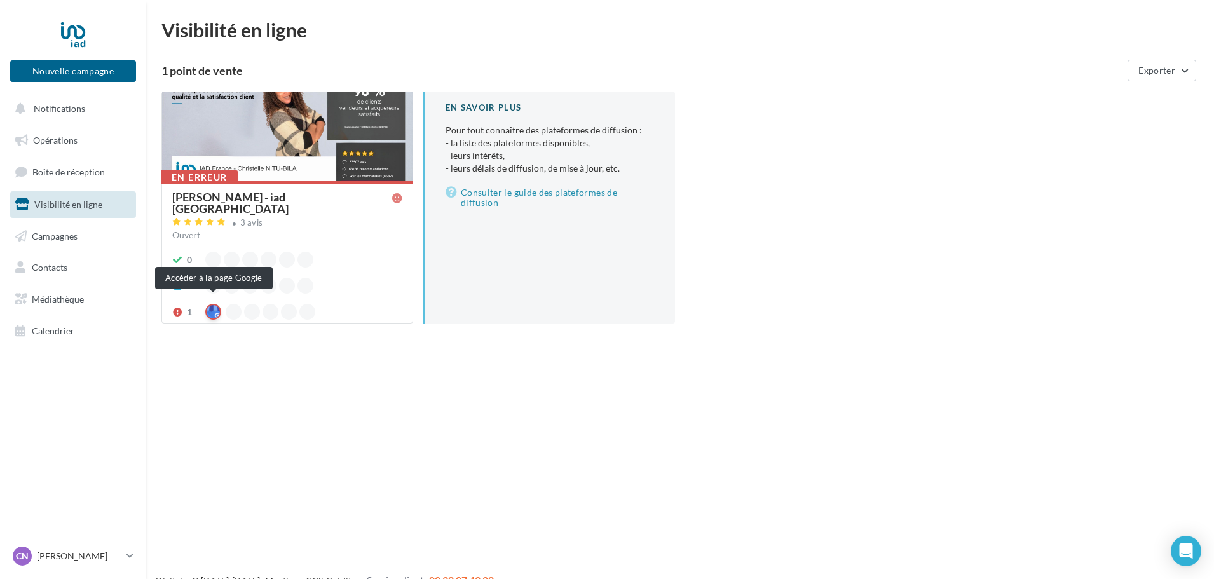
click at [211, 305] on div at bounding box center [213, 312] width 16 height 16
